Goal: Find specific page/section: Find specific page/section

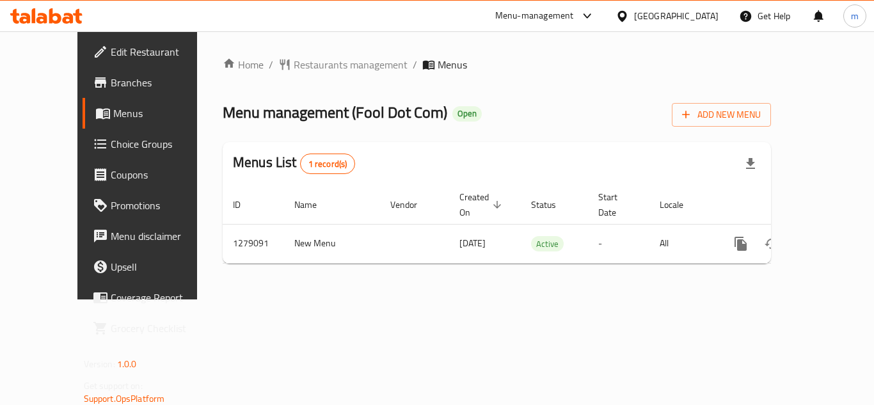
click at [26, 26] on div at bounding box center [46, 16] width 93 height 26
click at [29, 22] on icon at bounding box center [24, 18] width 11 height 11
click at [46, 18] on icon at bounding box center [41, 18] width 11 height 11
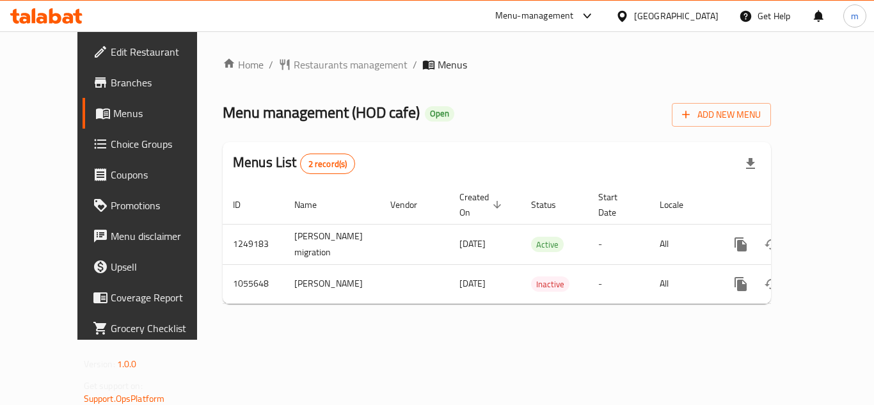
click at [52, 15] on icon at bounding box center [55, 15] width 12 height 15
click at [29, 13] on icon at bounding box center [46, 15] width 72 height 15
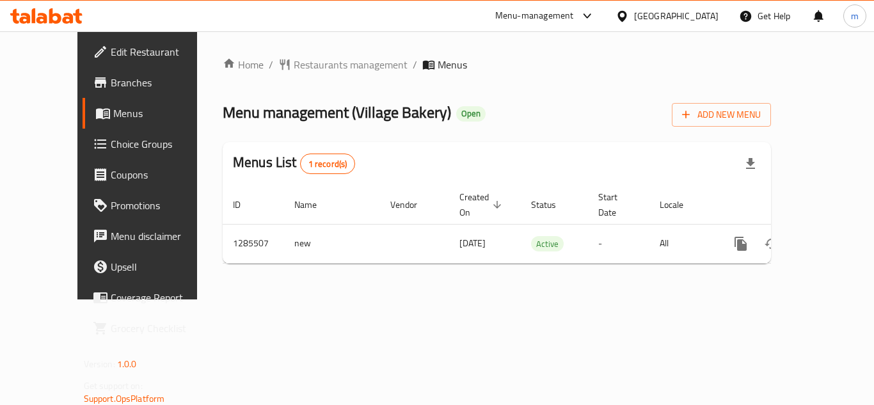
click at [62, 7] on div at bounding box center [46, 16] width 93 height 26
click at [61, 16] on icon at bounding box center [46, 15] width 72 height 15
click at [53, 17] on icon at bounding box center [55, 15] width 12 height 15
click at [53, 15] on icon at bounding box center [55, 15] width 12 height 15
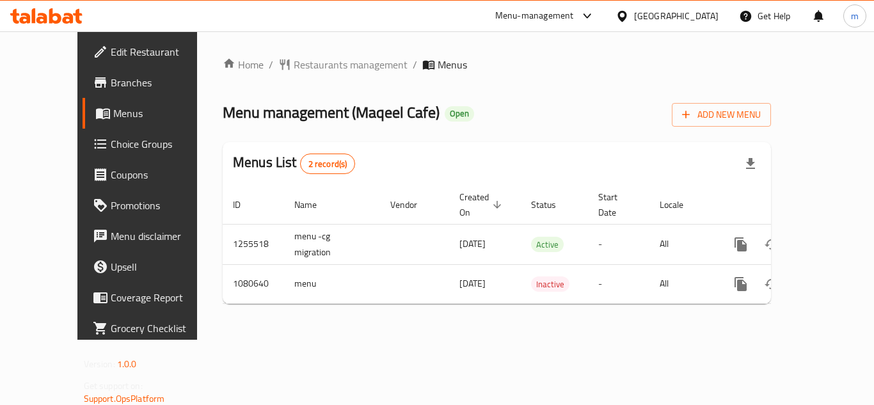
click at [62, 13] on icon at bounding box center [46, 15] width 72 height 15
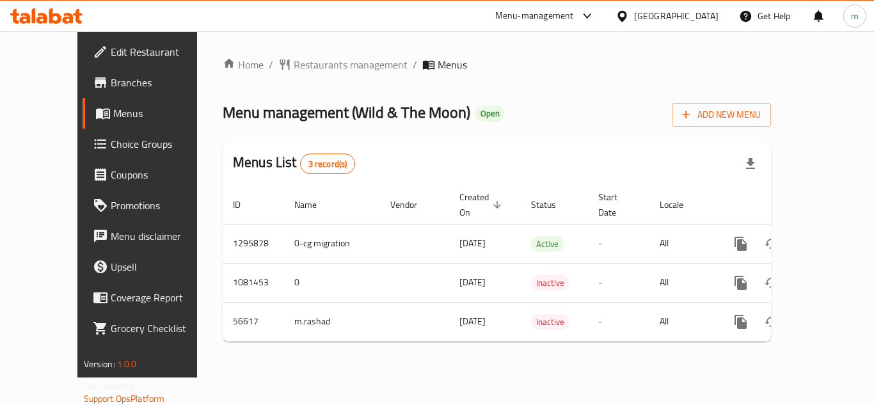
click at [69, 1] on div "Menu-management [GEOGRAPHIC_DATA] Get Help m" at bounding box center [437, 16] width 874 height 31
click at [68, 16] on icon at bounding box center [46, 15] width 72 height 15
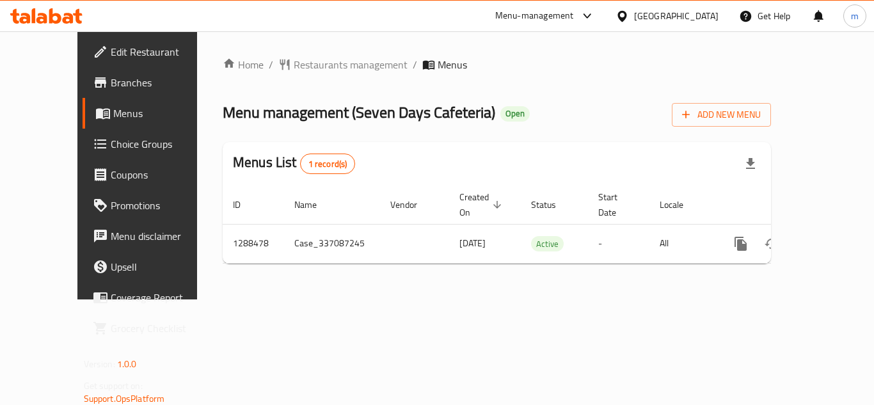
click at [20, 23] on icon at bounding box center [46, 15] width 72 height 15
drag, startPoint x: 0, startPoint y: 0, endPoint x: 63, endPoint y: 22, distance: 66.6
click at [63, 22] on icon at bounding box center [46, 15] width 72 height 15
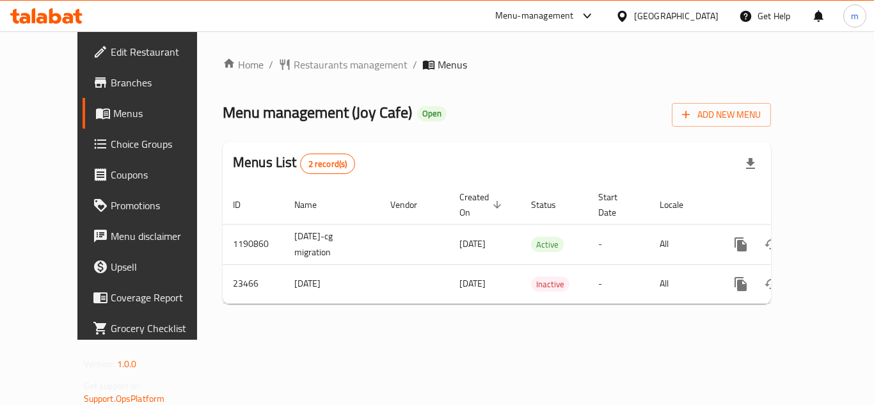
click at [65, 6] on div at bounding box center [46, 16] width 93 height 26
click at [58, 12] on icon at bounding box center [46, 15] width 72 height 15
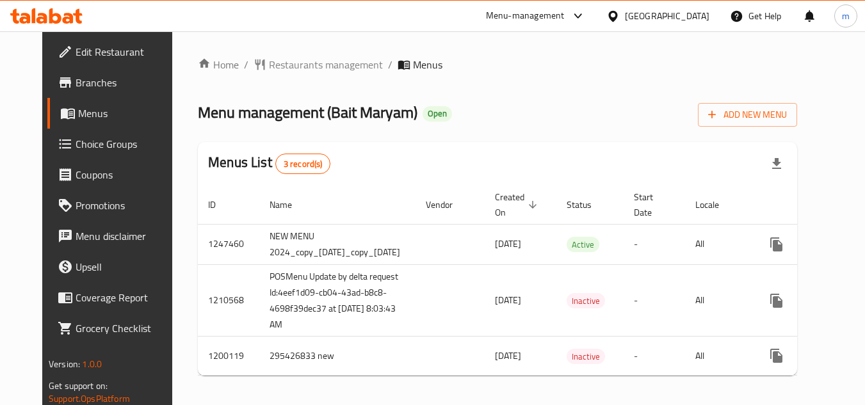
click at [46, 7] on div at bounding box center [46, 16] width 93 height 26
click at [72, 30] on div "Menu-management United Arab Emirates Get Help m" at bounding box center [432, 16] width 865 height 31
click at [79, 20] on icon at bounding box center [77, 16] width 9 height 15
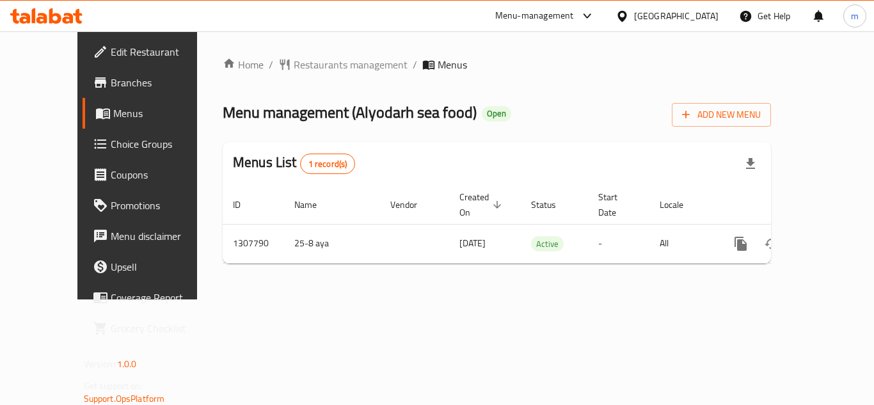
click at [36, 17] on icon at bounding box center [46, 15] width 72 height 15
click at [49, 19] on icon at bounding box center [46, 15] width 72 height 15
drag, startPoint x: 8, startPoint y: 18, endPoint x: 29, endPoint y: 26, distance: 22.5
click at [8, 18] on div at bounding box center [46, 16] width 93 height 26
click at [67, 13] on icon at bounding box center [68, 18] width 11 height 11
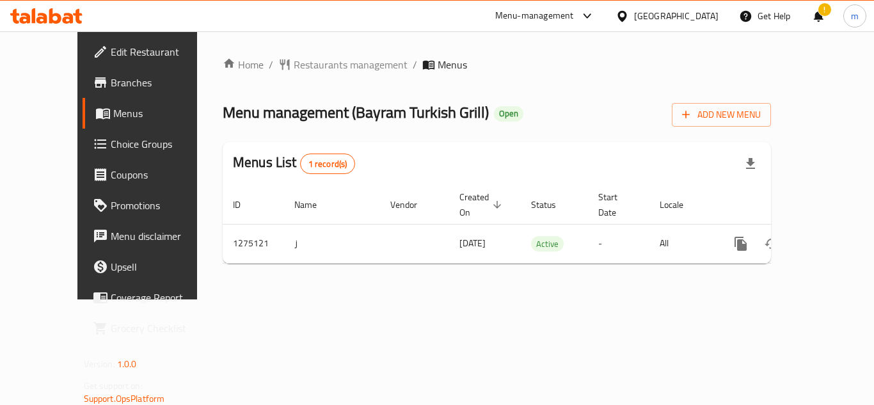
click at [47, 17] on icon at bounding box center [46, 15] width 72 height 15
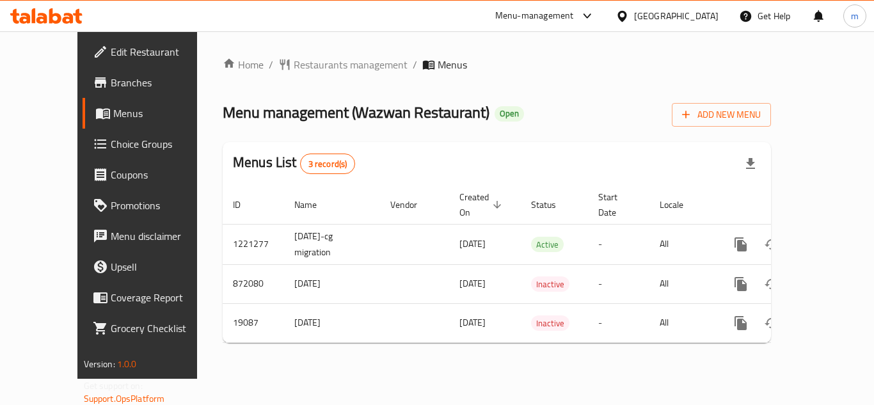
click at [54, 21] on icon at bounding box center [55, 15] width 12 height 15
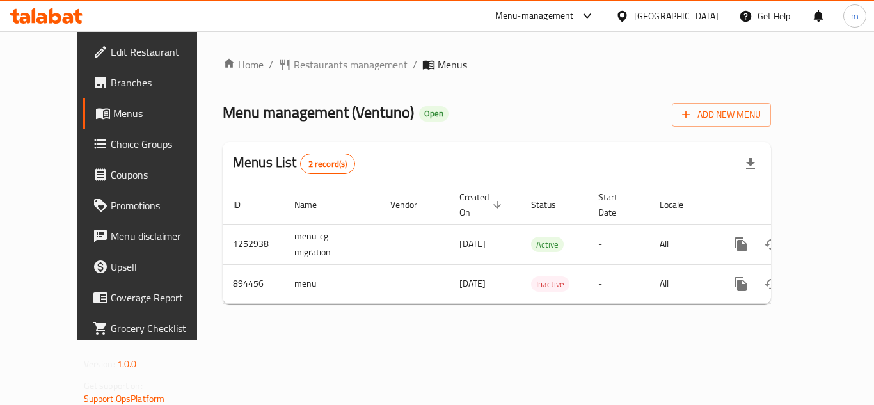
drag, startPoint x: 0, startPoint y: 0, endPoint x: 52, endPoint y: 9, distance: 52.6
click at [52, 9] on icon at bounding box center [55, 15] width 12 height 15
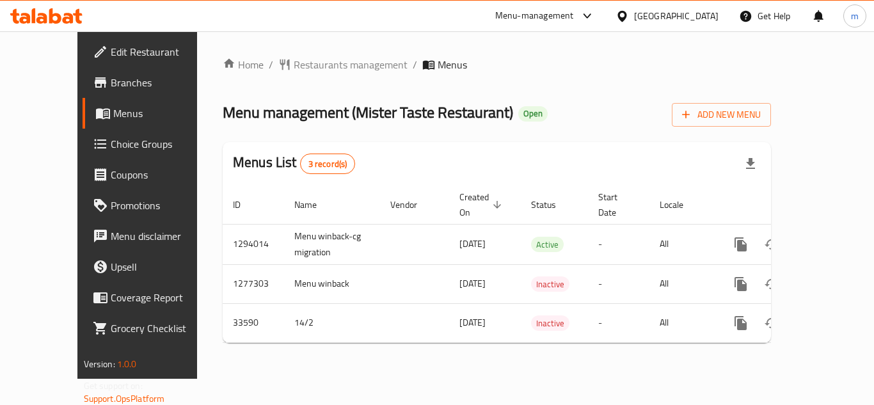
click at [32, 12] on icon at bounding box center [34, 15] width 4 height 15
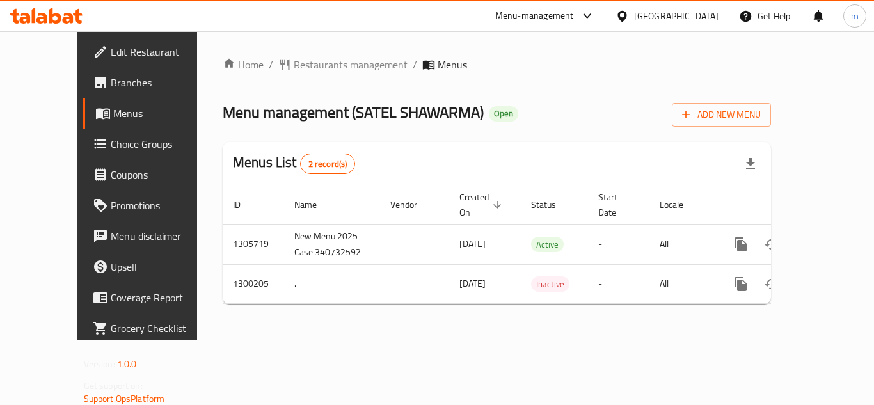
click at [55, 15] on icon at bounding box center [55, 15] width 12 height 15
click at [51, 10] on icon at bounding box center [55, 15] width 12 height 15
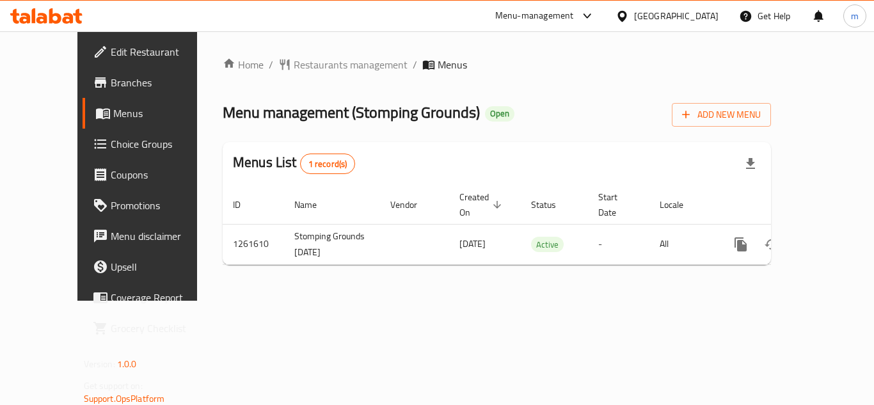
click at [76, 20] on icon at bounding box center [77, 16] width 9 height 15
drag, startPoint x: 56, startPoint y: 3, endPoint x: 63, endPoint y: 12, distance: 11.8
click at [56, 3] on div at bounding box center [46, 16] width 93 height 26
click at [54, 15] on icon at bounding box center [55, 15] width 12 height 15
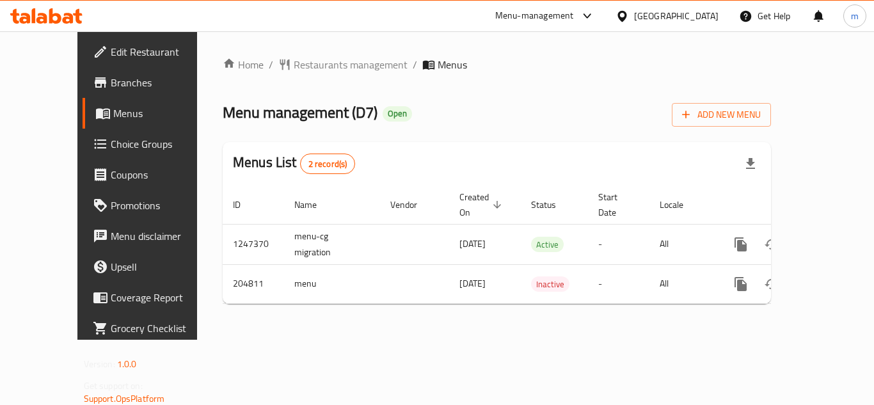
click at [58, 11] on icon at bounding box center [46, 15] width 72 height 15
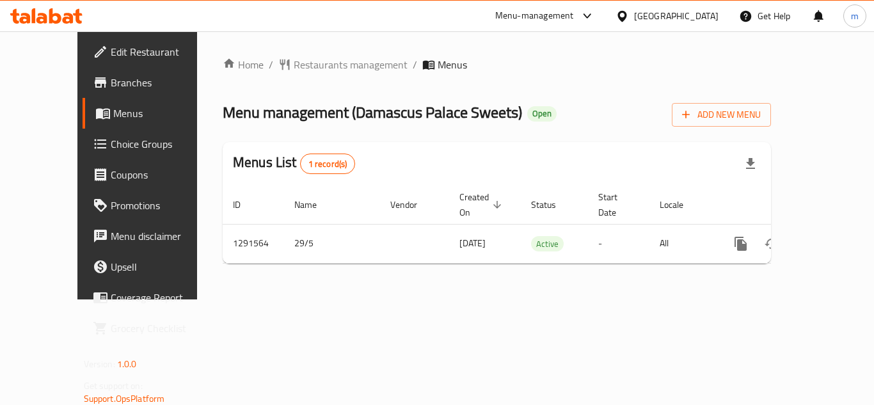
click at [51, 20] on icon at bounding box center [55, 15] width 12 height 15
